Goal: Register for event/course

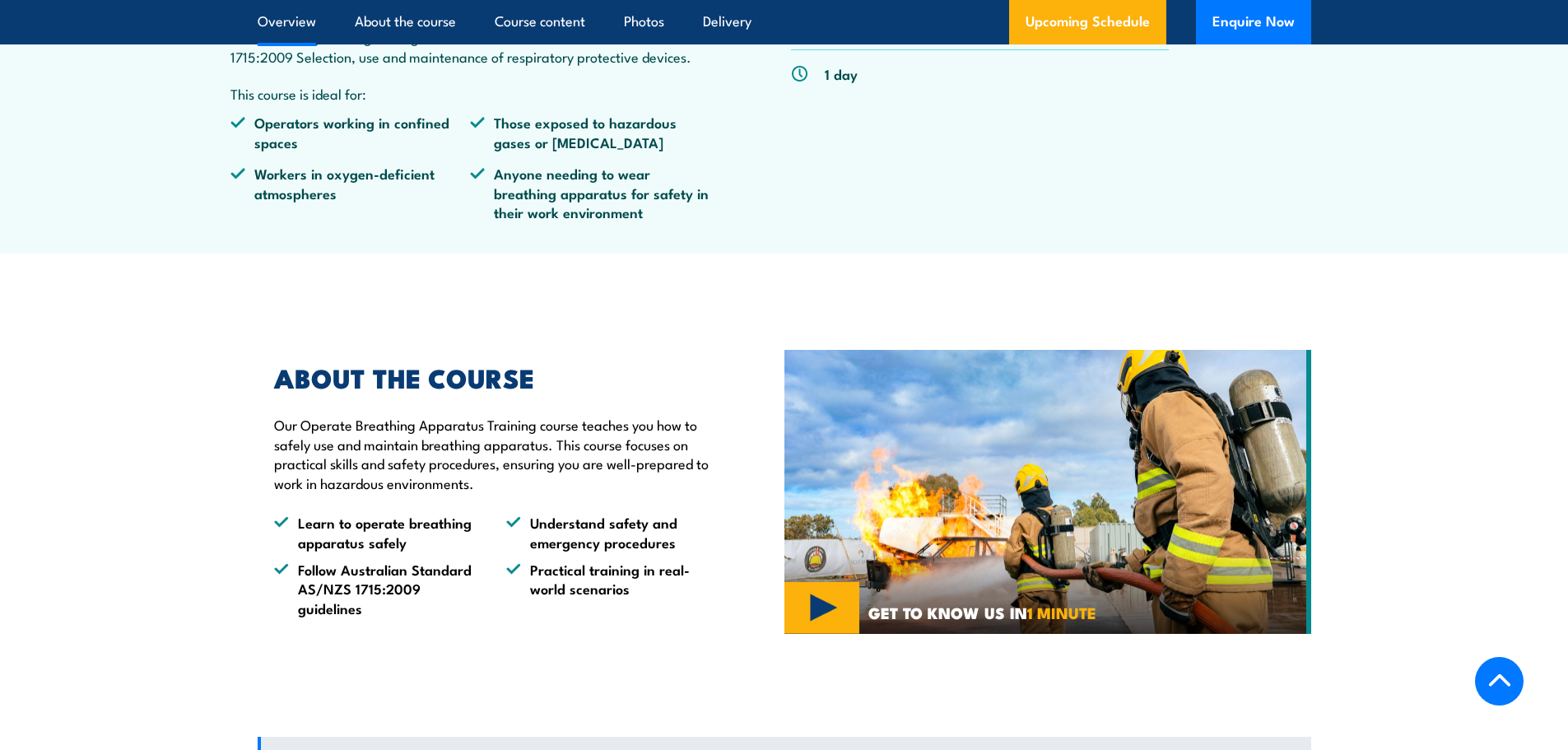
scroll to position [658, 0]
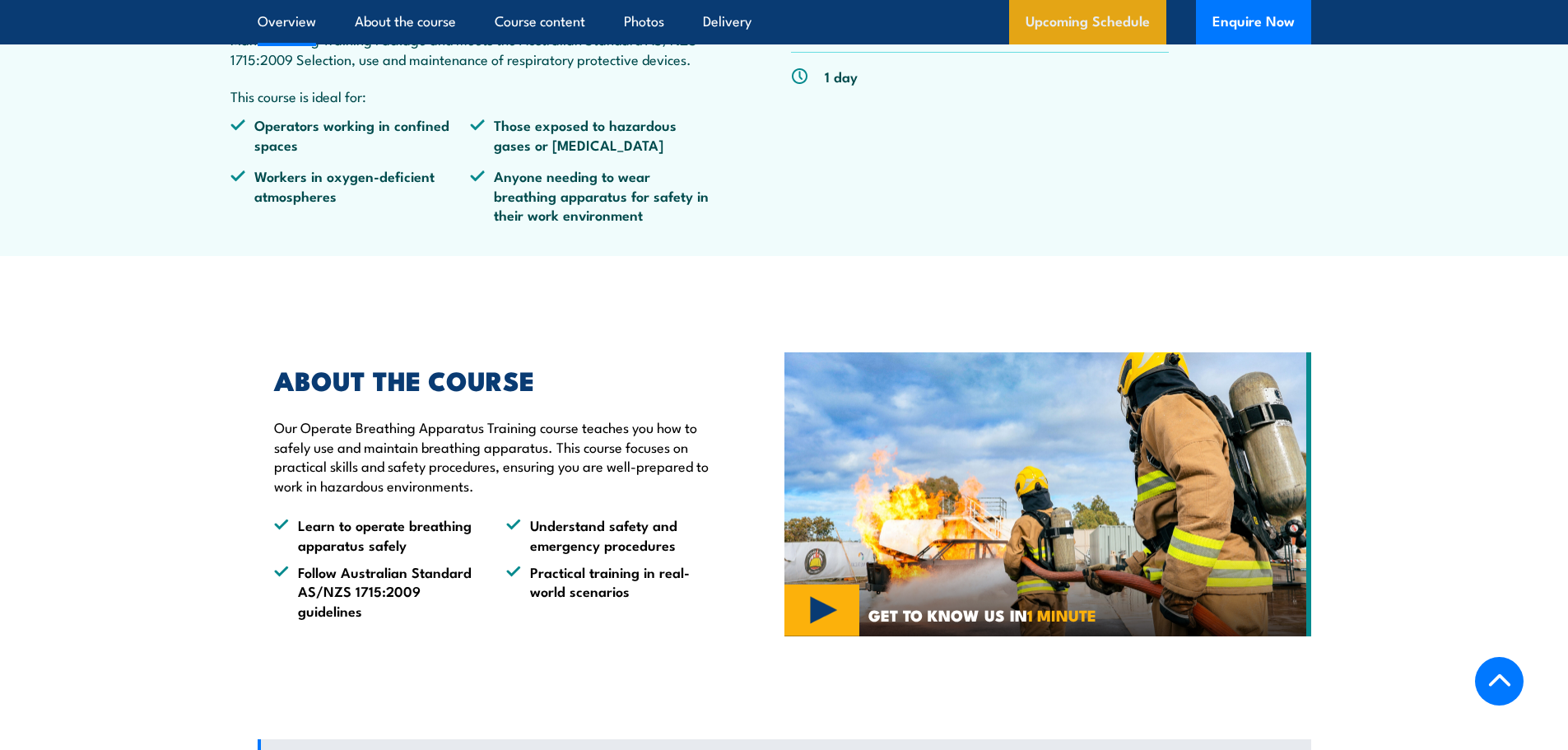
click at [1064, 11] on link "Upcoming Schedule" at bounding box center [1087, 22] width 157 height 44
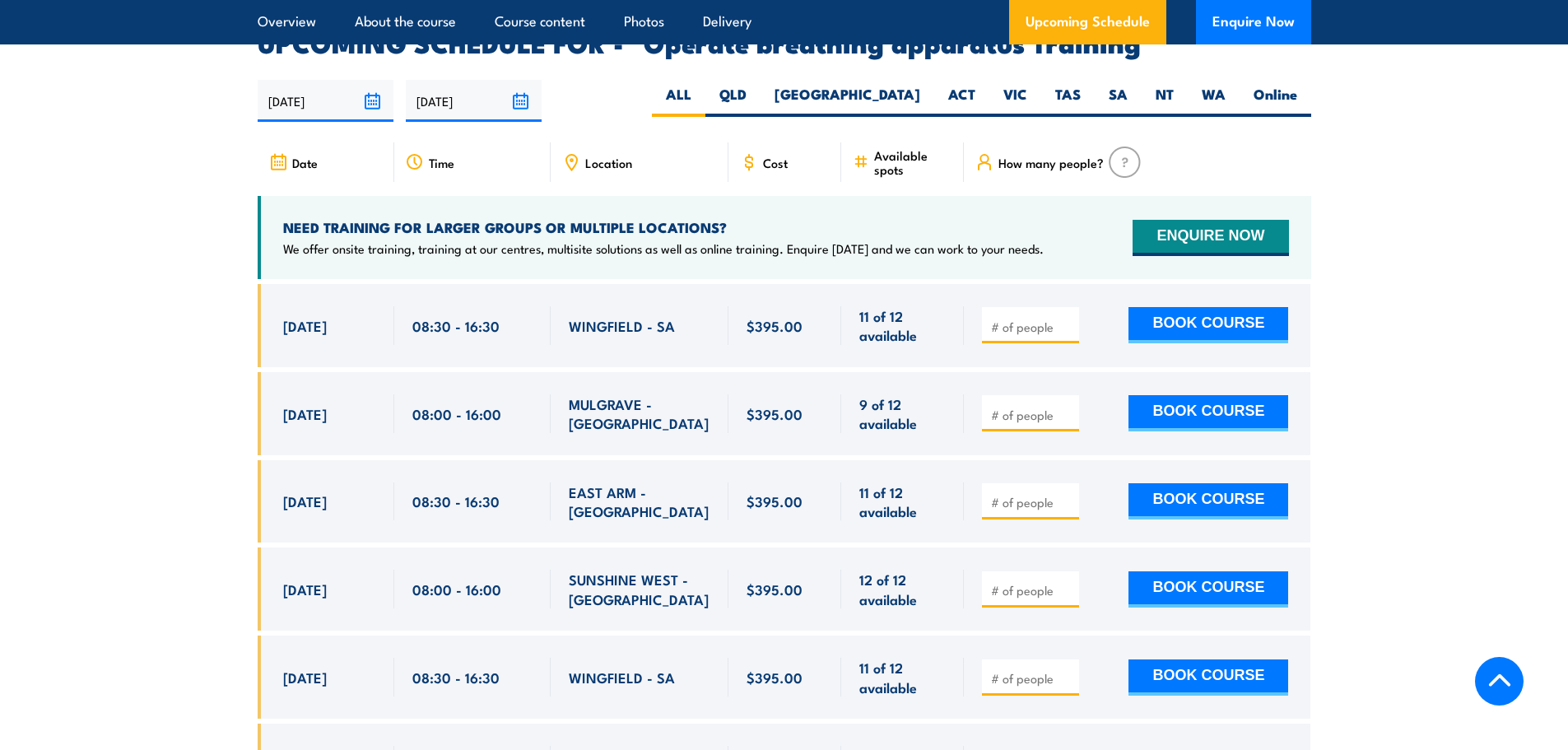
scroll to position [2628, 0]
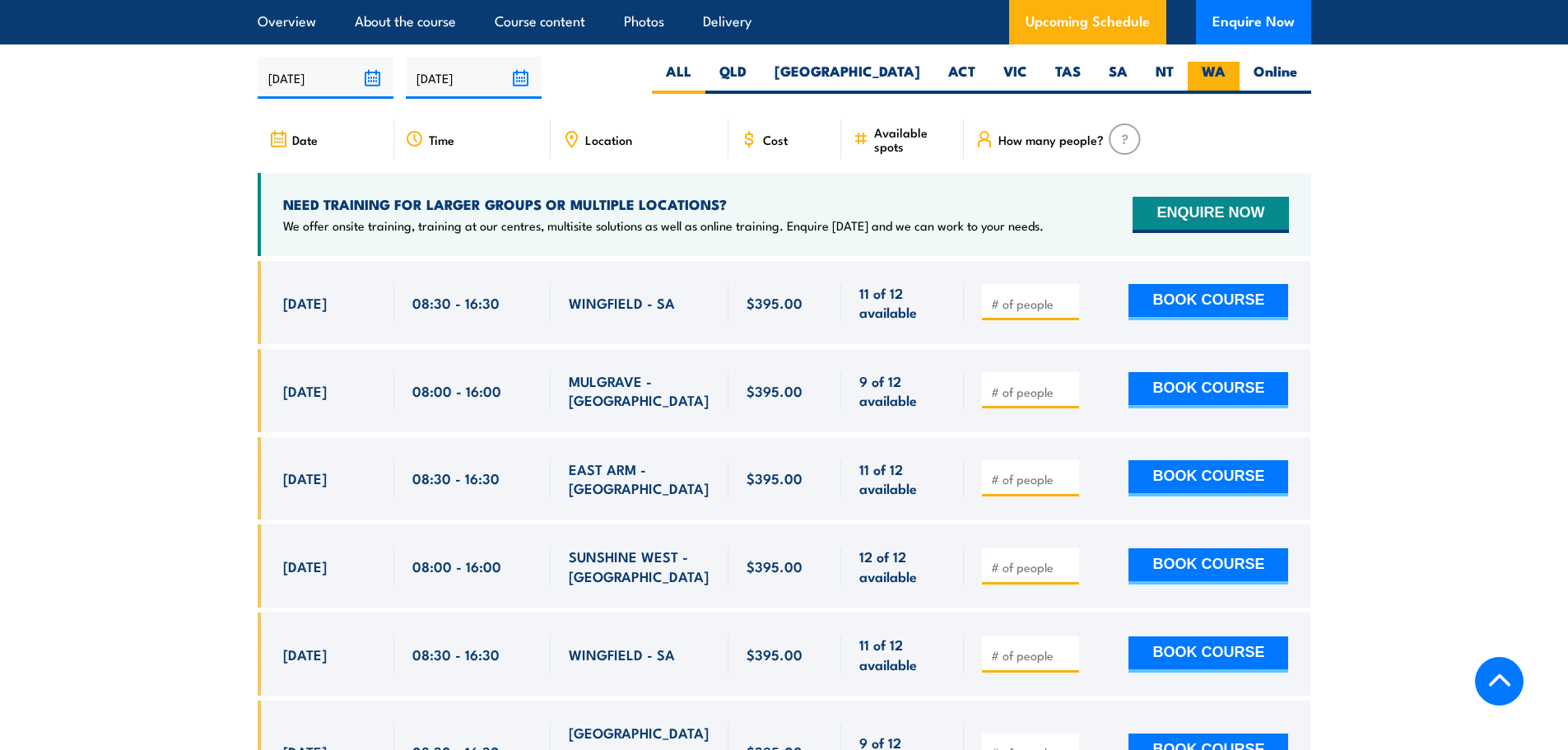
click at [1208, 61] on label "WA" at bounding box center [1213, 77] width 52 height 32
click at [1225, 61] on input "WA" at bounding box center [1230, 66] width 10 height 10
radio input "true"
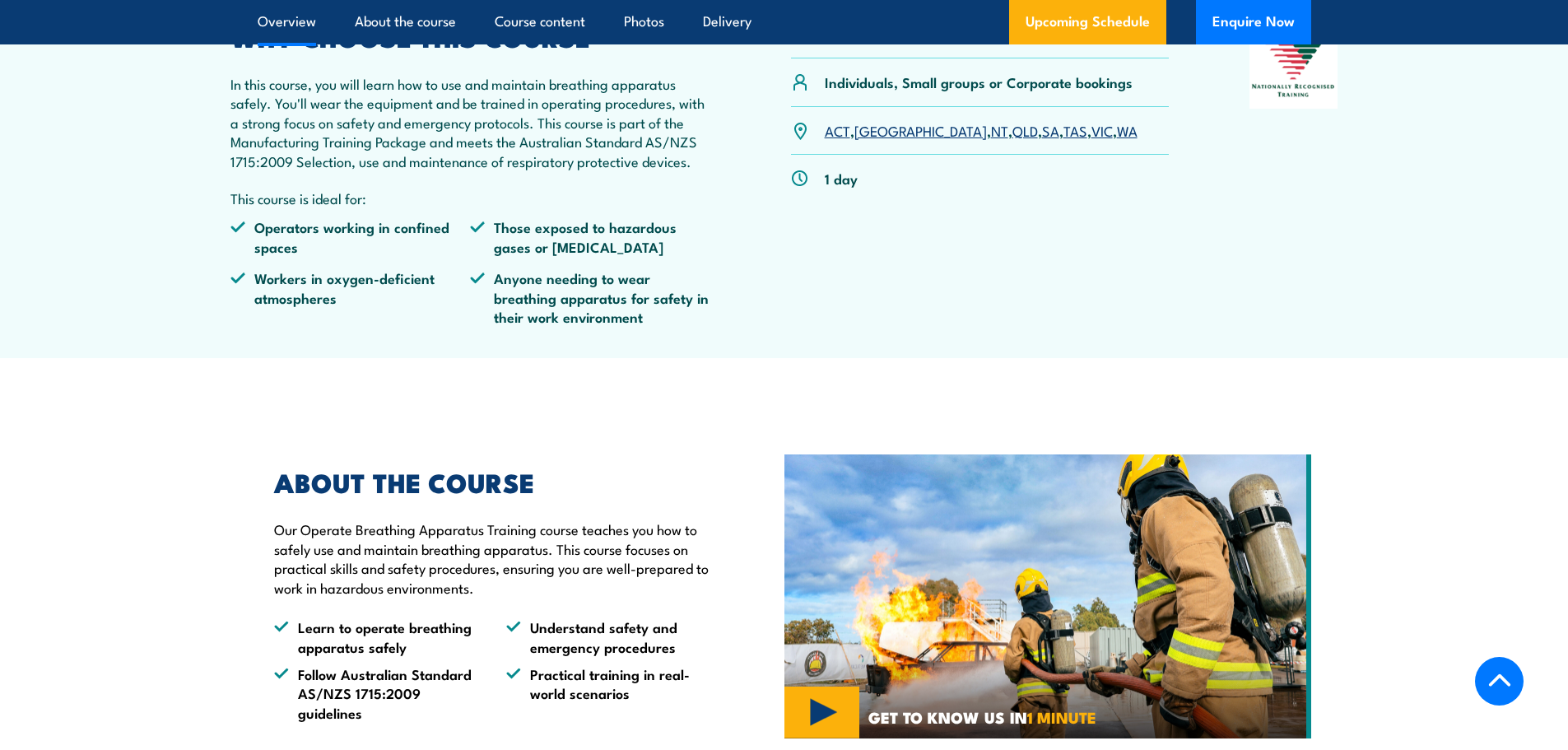
scroll to position [323, 0]
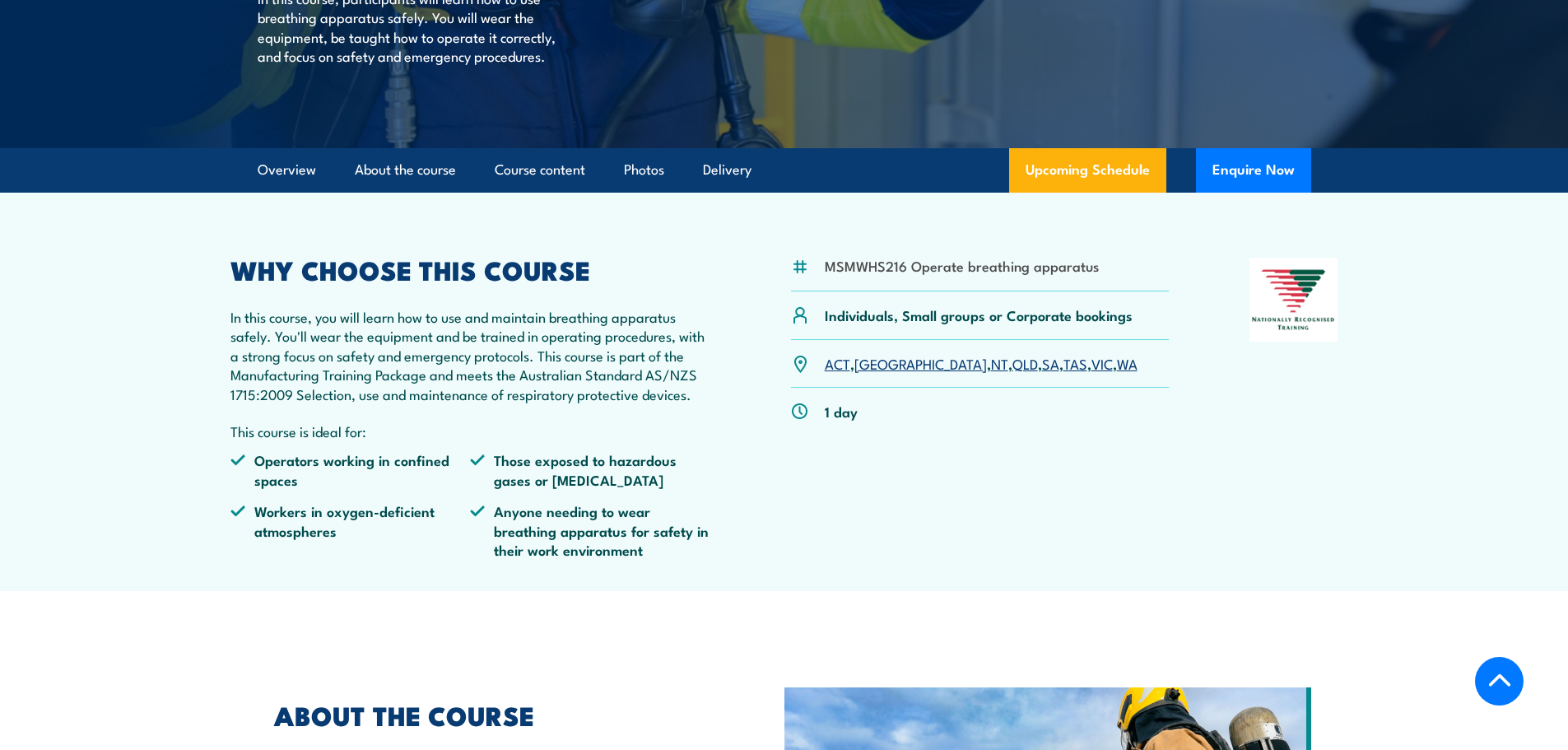
click at [1116, 373] on link "WA" at bounding box center [1127, 363] width 21 height 20
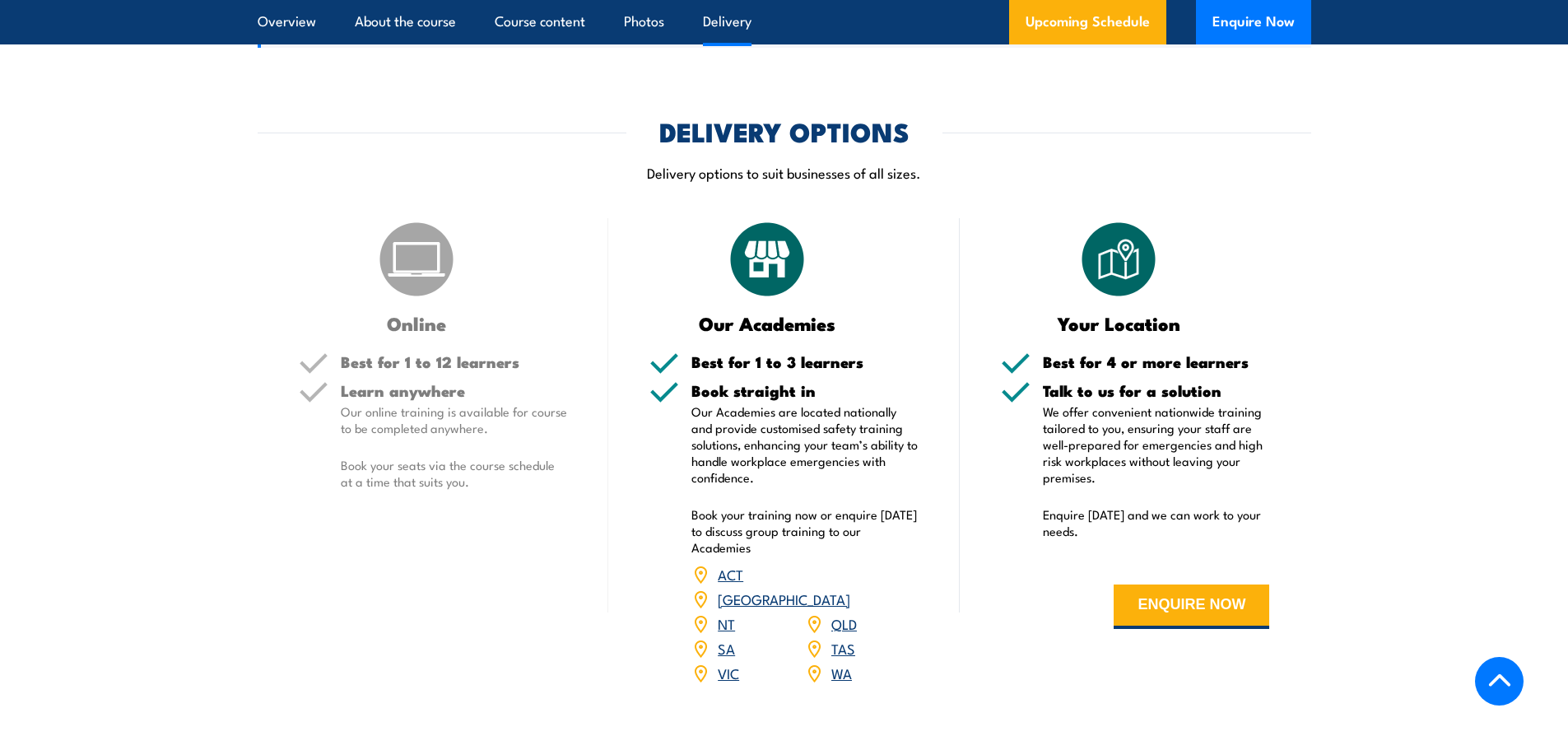
scroll to position [1641, 0]
